Goal: Find specific fact

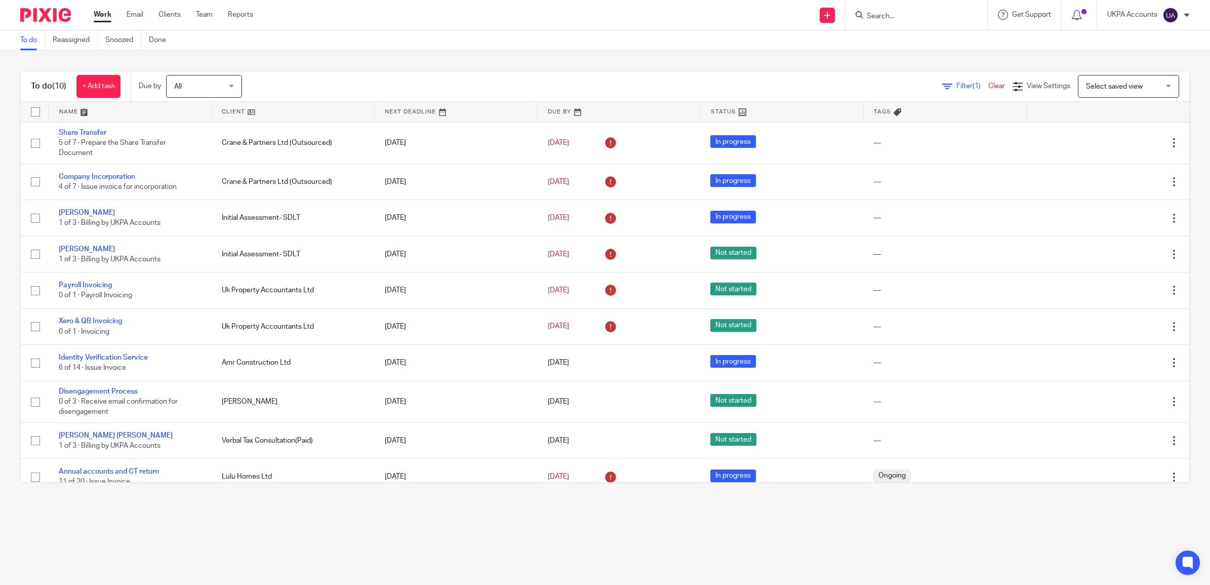
click at [894, 21] on form at bounding box center [920, 15] width 108 height 13
click at [894, 17] on input "Search" at bounding box center [911, 16] width 91 height 9
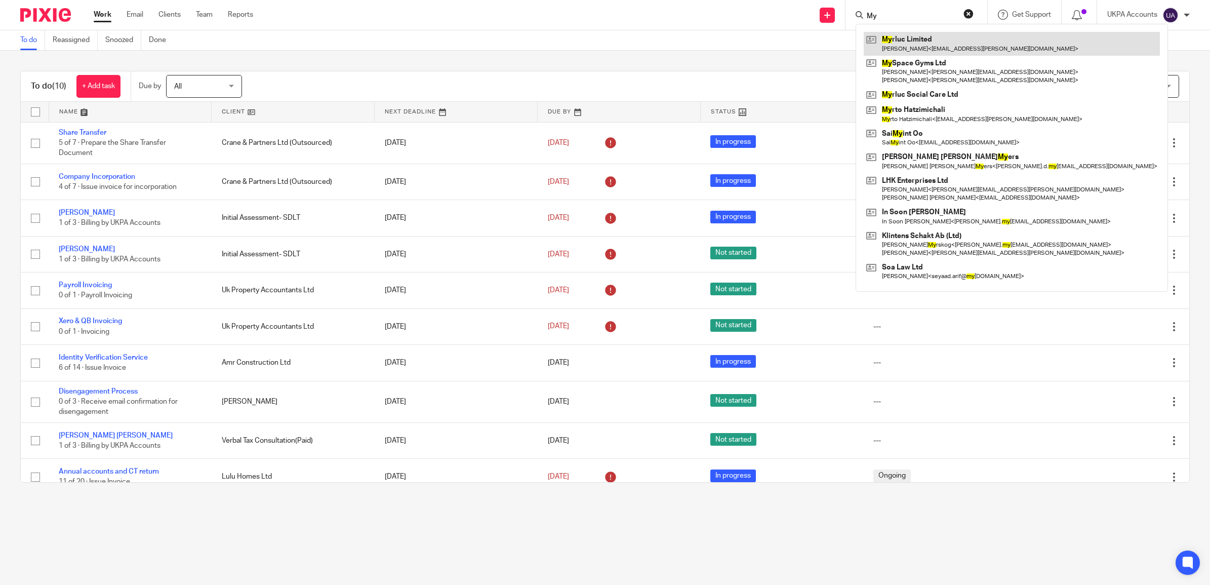
type input "My"
click at [888, 42] on link at bounding box center [1012, 43] width 296 height 23
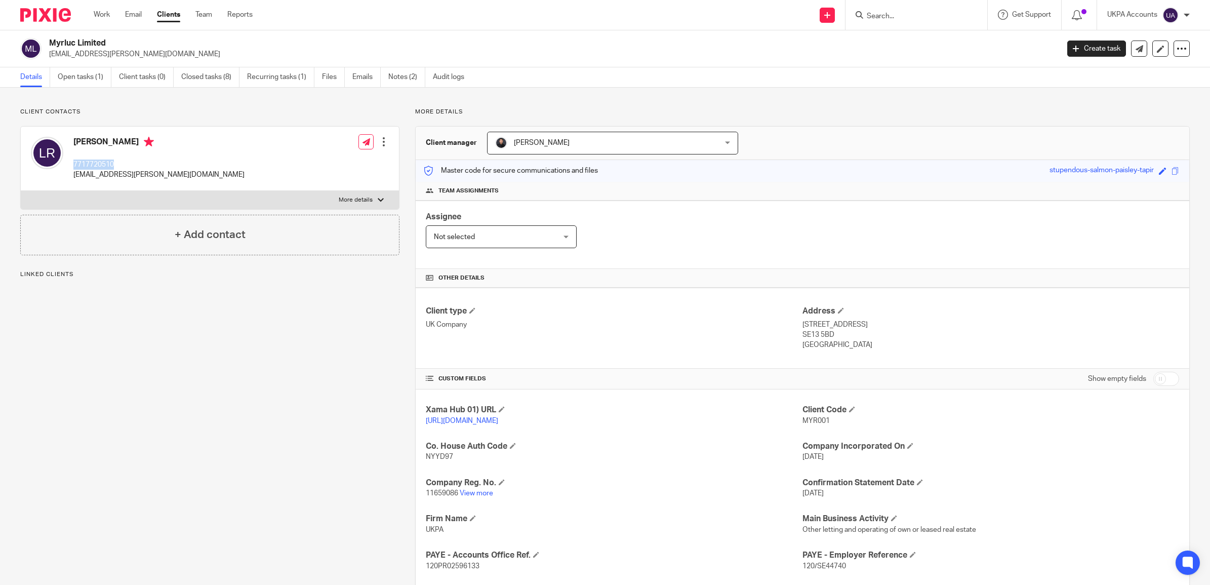
drag, startPoint x: 117, startPoint y: 162, endPoint x: 72, endPoint y: 167, distance: 44.8
click at [72, 167] on div "[PERSON_NAME] 7717720510 [EMAIL_ADDRESS][PERSON_NAME][DOMAIN_NAME]" at bounding box center [138, 159] width 214 height 54
copy p "7717720510"
